Goal: Go to known website: Access a specific website the user already knows

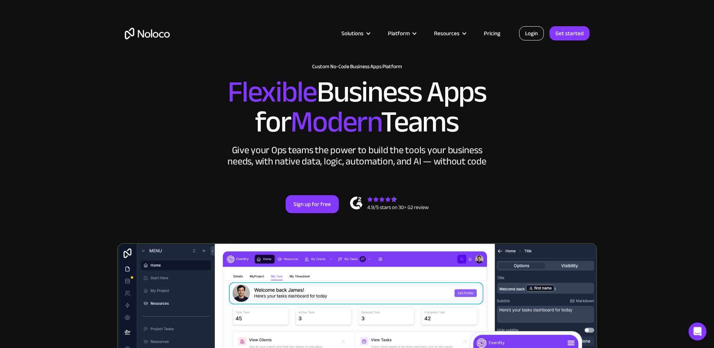
click at [530, 30] on link "Login" at bounding box center [531, 33] width 25 height 14
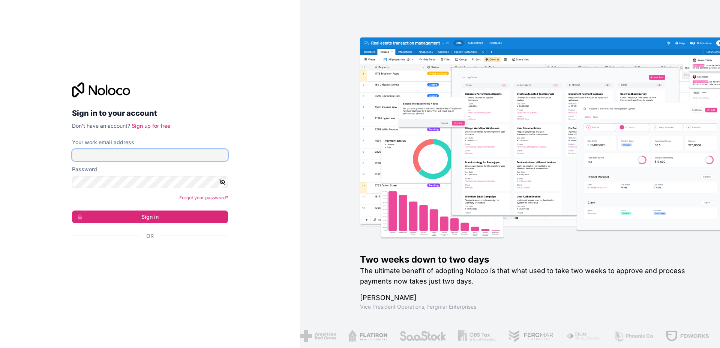
type input "[EMAIL_ADDRESS][DOMAIN_NAME]"
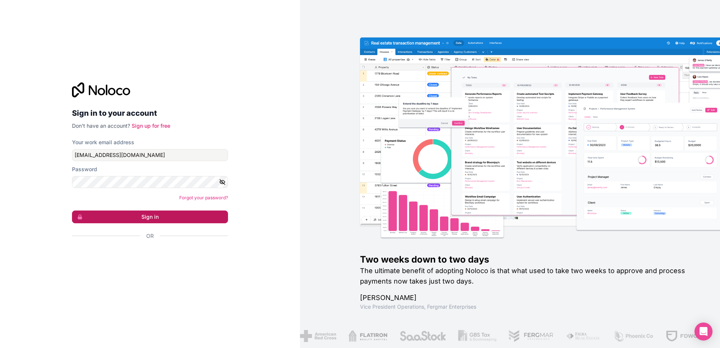
click at [147, 219] on button "Sign in" at bounding box center [150, 217] width 156 height 13
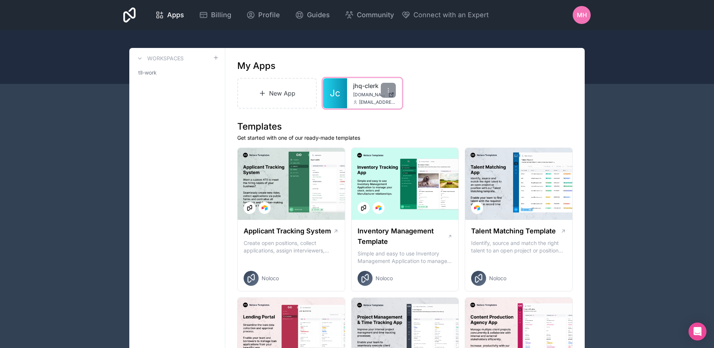
click at [334, 93] on span "Jc" at bounding box center [335, 93] width 10 height 12
